Goal: Use online tool/utility: Use online tool/utility

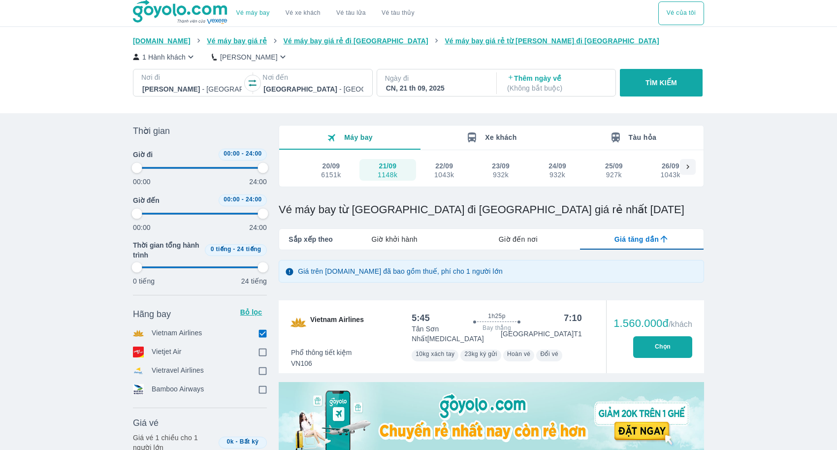
type input "97.9166666666667"
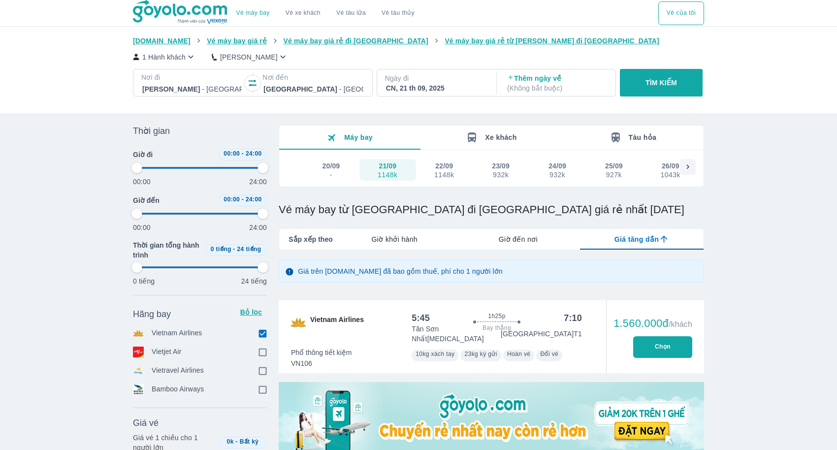
type input "97.9166666666667"
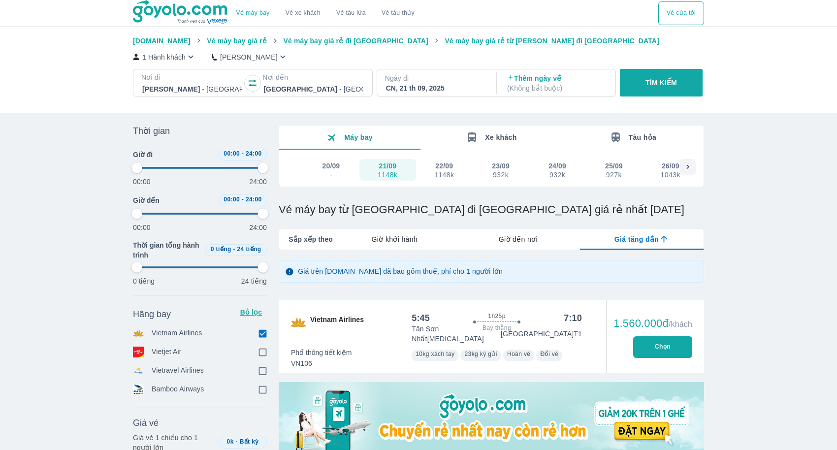
type input "97.9166666666667"
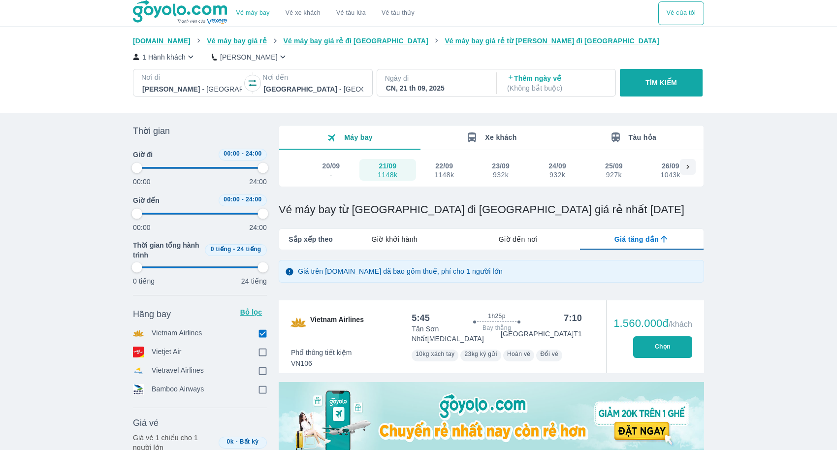
type input "97.9166666666667"
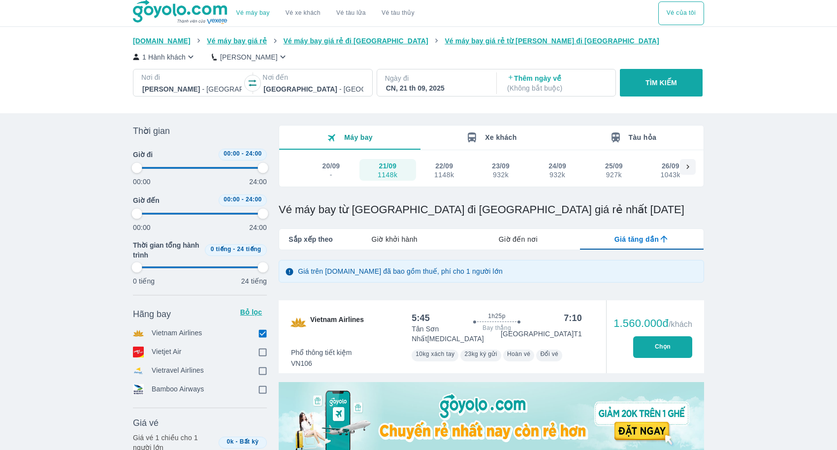
type input "97.9166666666667"
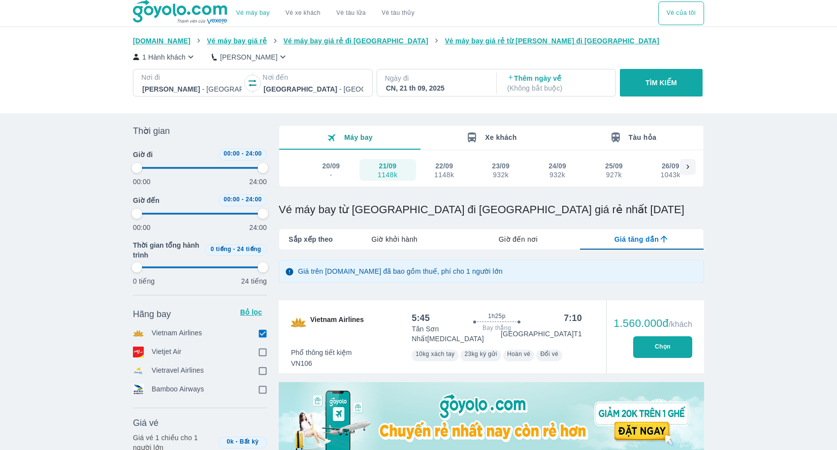
type input "97.9166666666667"
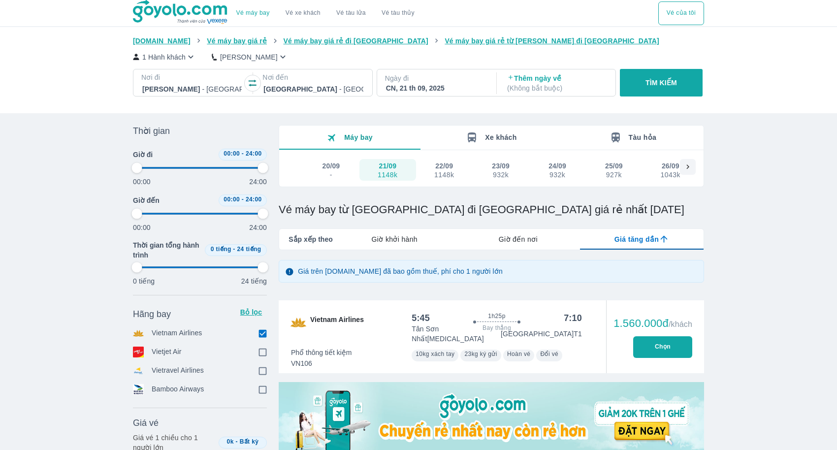
type input "97.9166666666667"
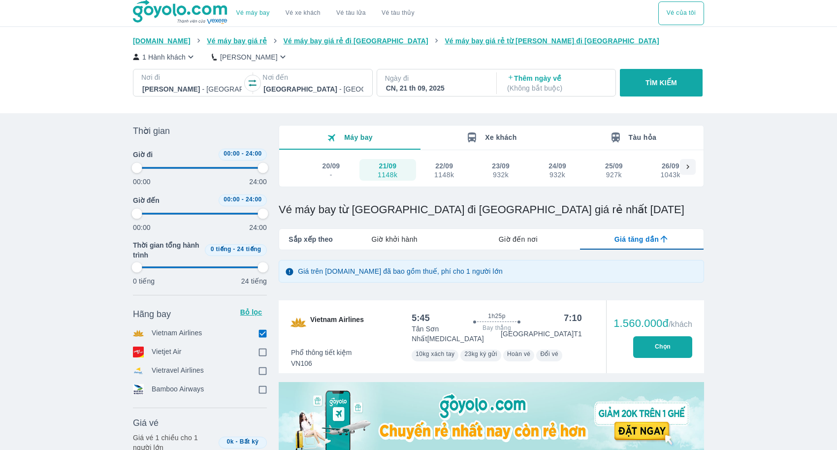
type input "97.9166666666667"
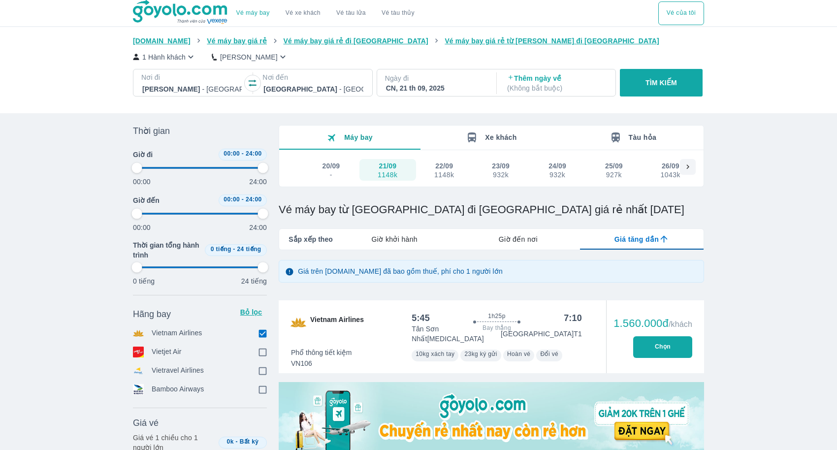
type input "97.9166666666667"
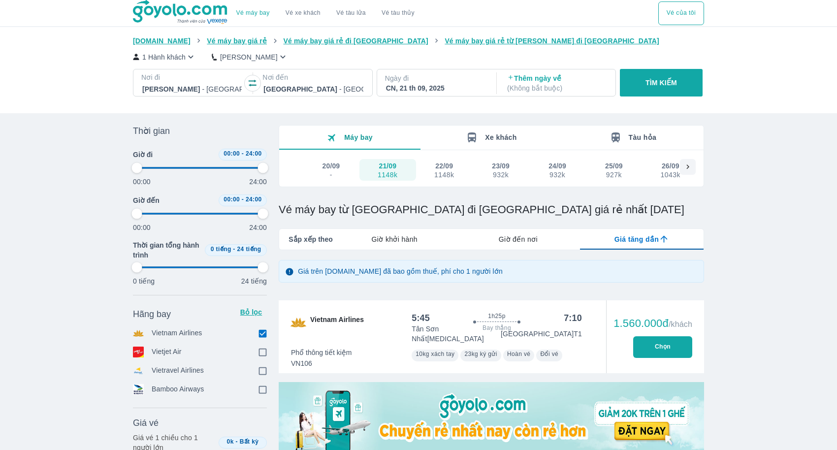
type input "97.9166666666667"
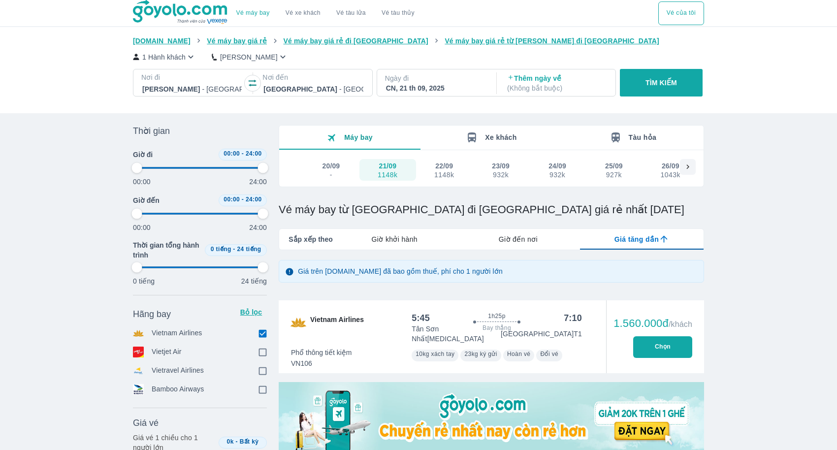
type input "97.9166666666667"
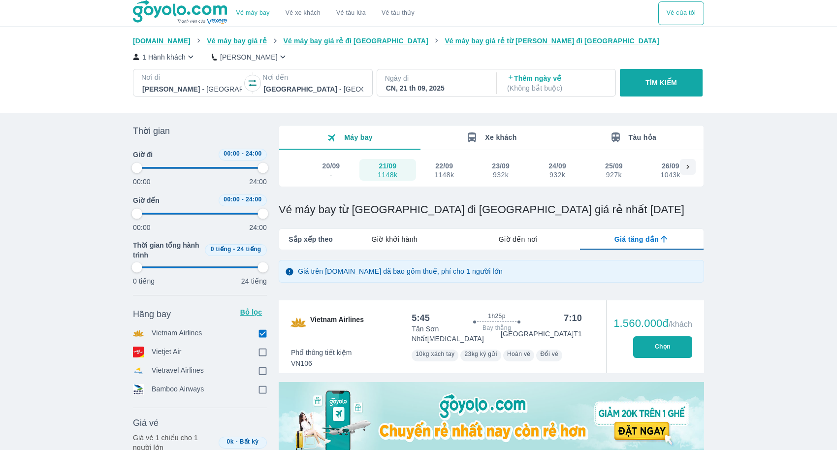
type input "97.9166666666667"
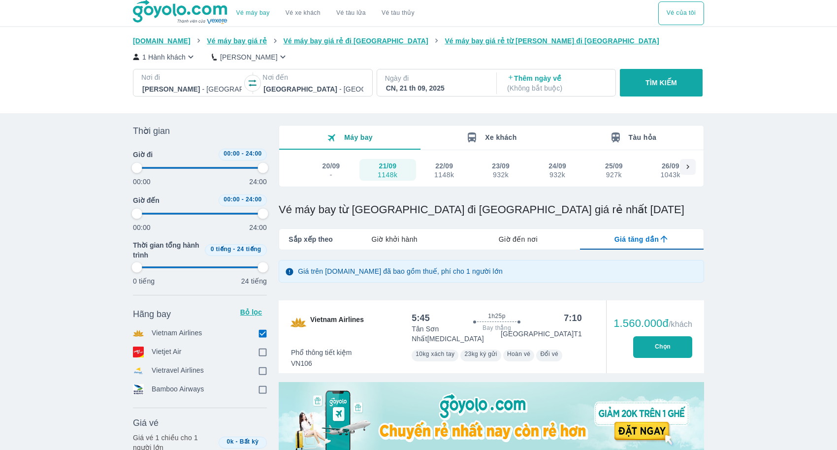
type input "97.9166666666667"
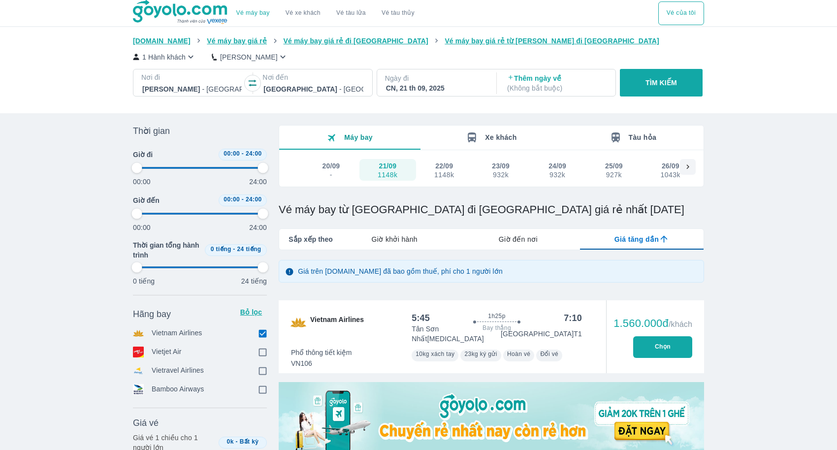
type input "97.9166666666667"
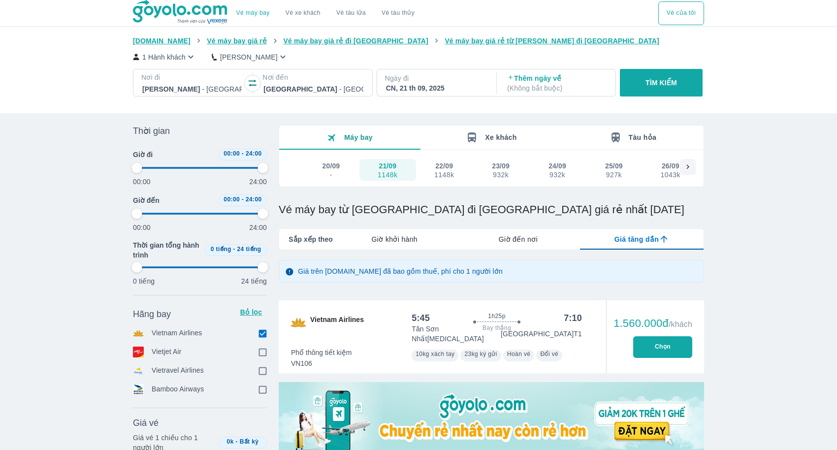
type input "97.9166666666667"
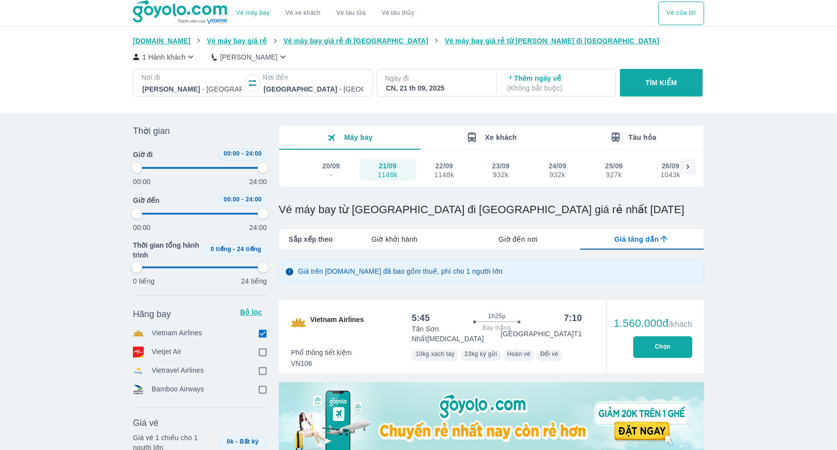
type input "97.9166666666667"
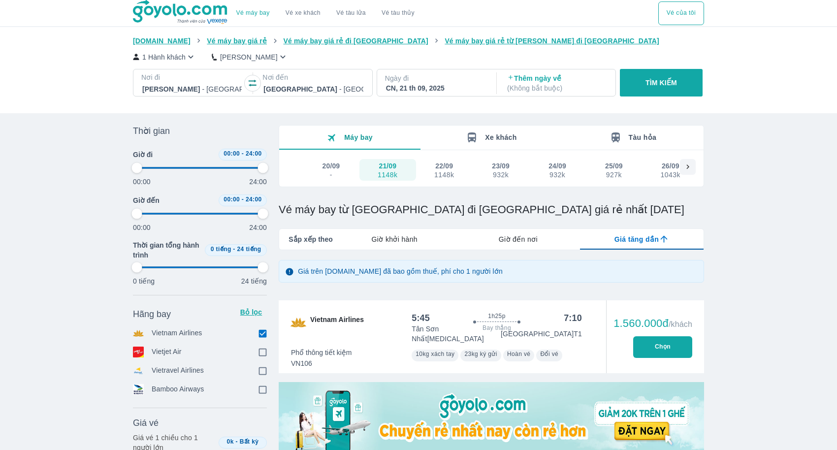
type input "97.9166666666667"
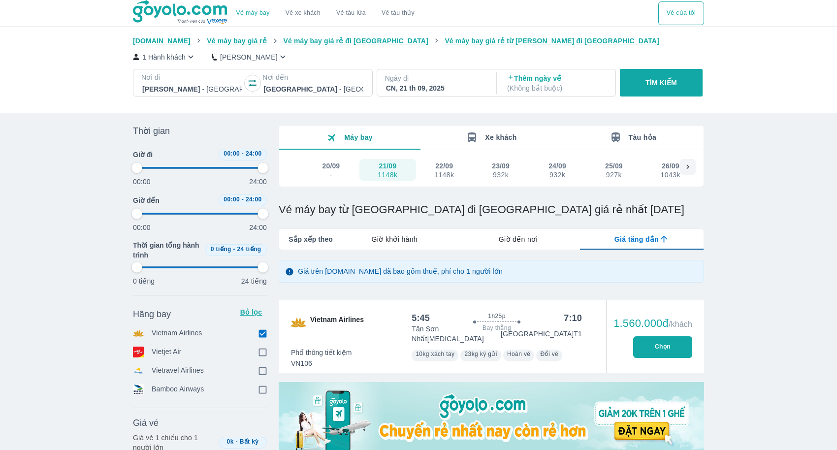
type input "97.9166666666667"
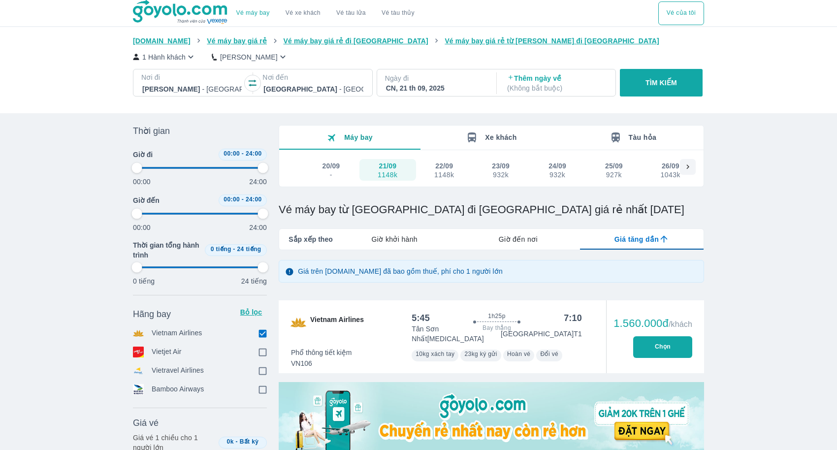
type input "97.9166666666667"
